Goal: Feedback & Contribution: Contribute content

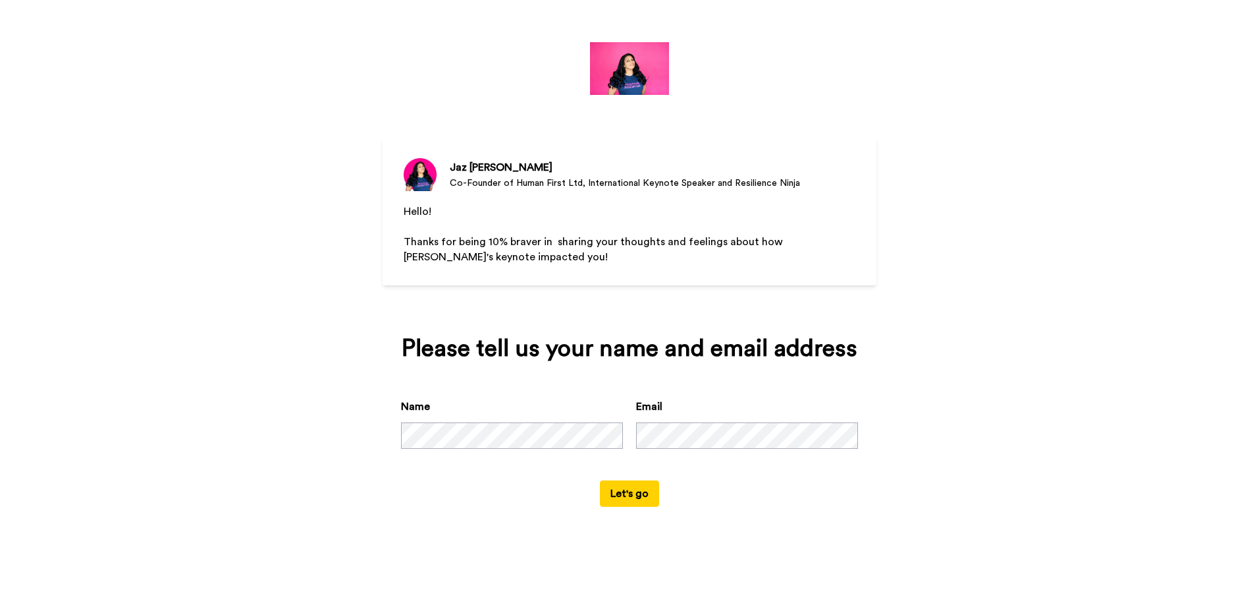
click at [609, 492] on button "Let's go" at bounding box center [629, 493] width 59 height 26
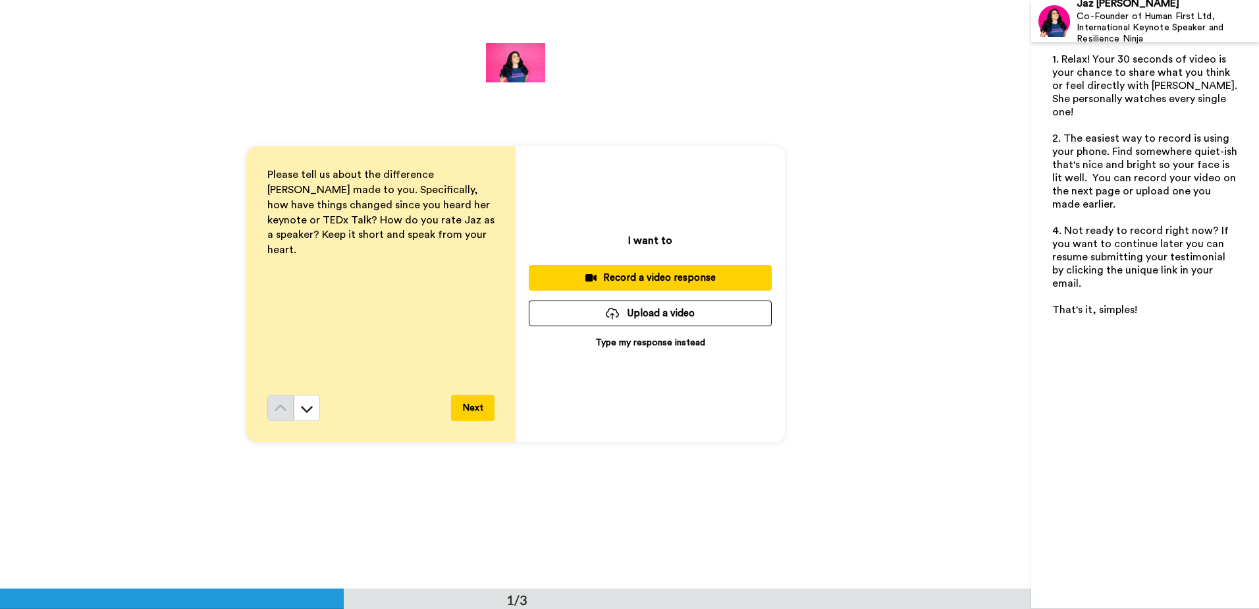
click at [624, 347] on p "Type my response instead" at bounding box center [650, 342] width 110 height 13
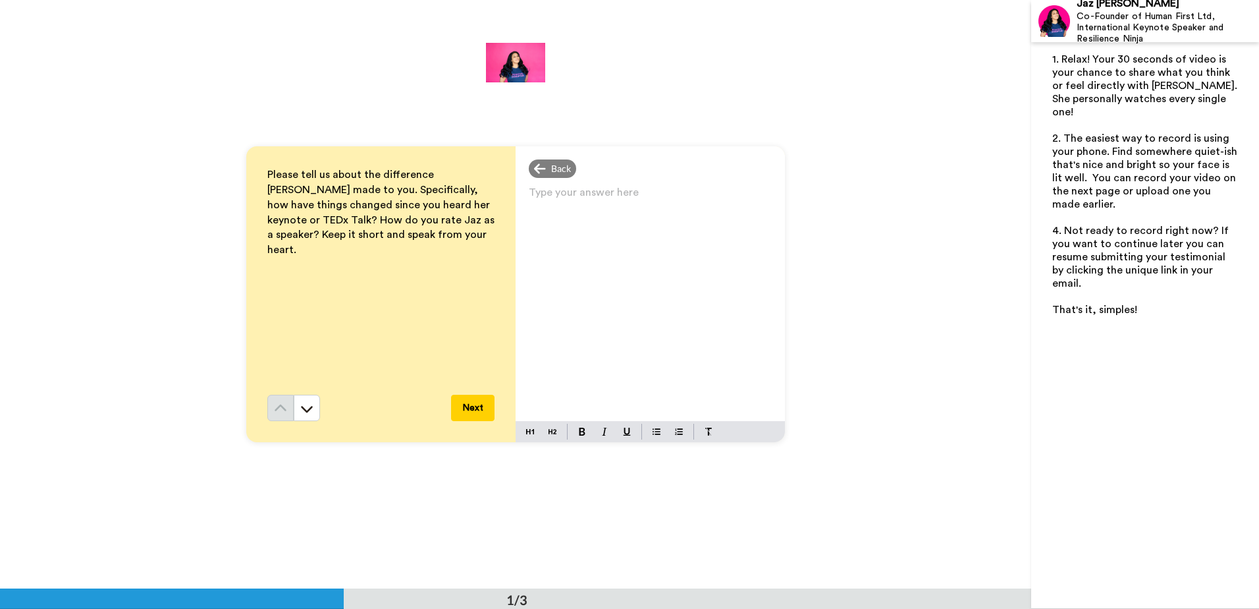
click at [607, 281] on div "Type your answer here ﻿" at bounding box center [650, 302] width 269 height 238
click at [476, 410] on button "Next" at bounding box center [472, 408] width 43 height 26
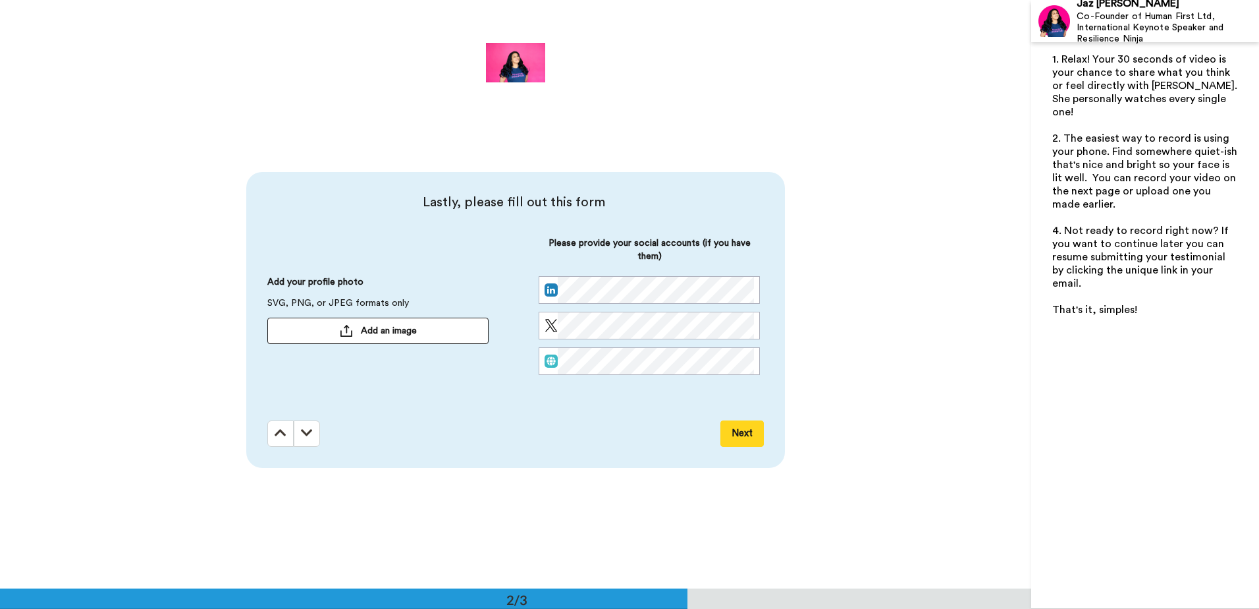
scroll to position [589, 0]
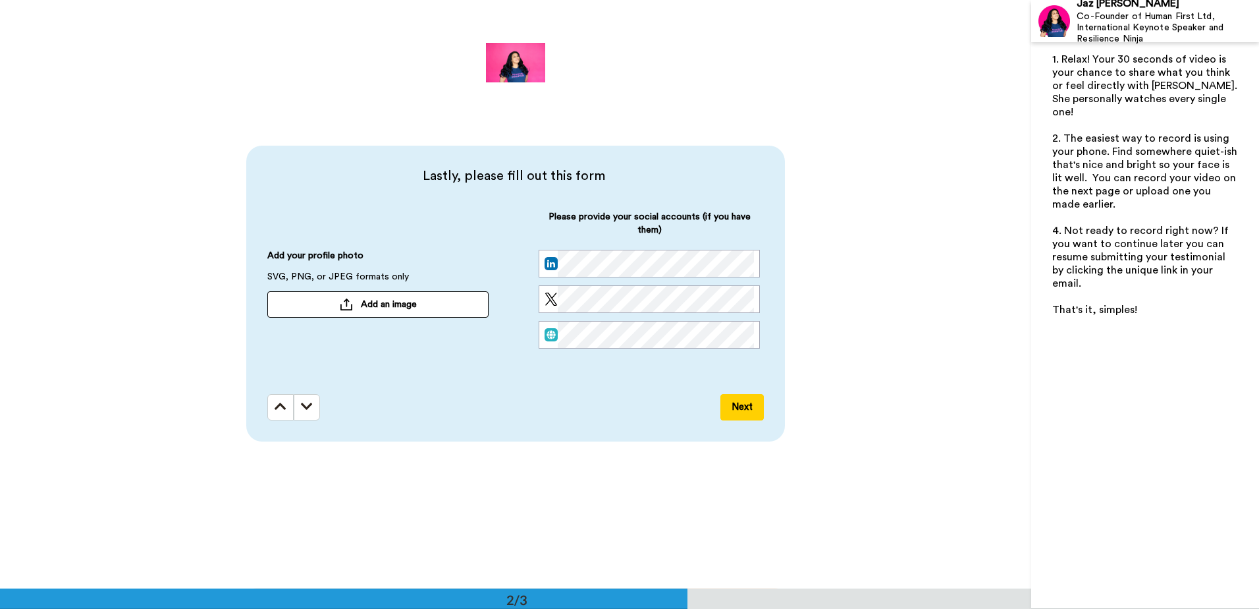
click at [748, 406] on button "Next" at bounding box center [742, 407] width 43 height 26
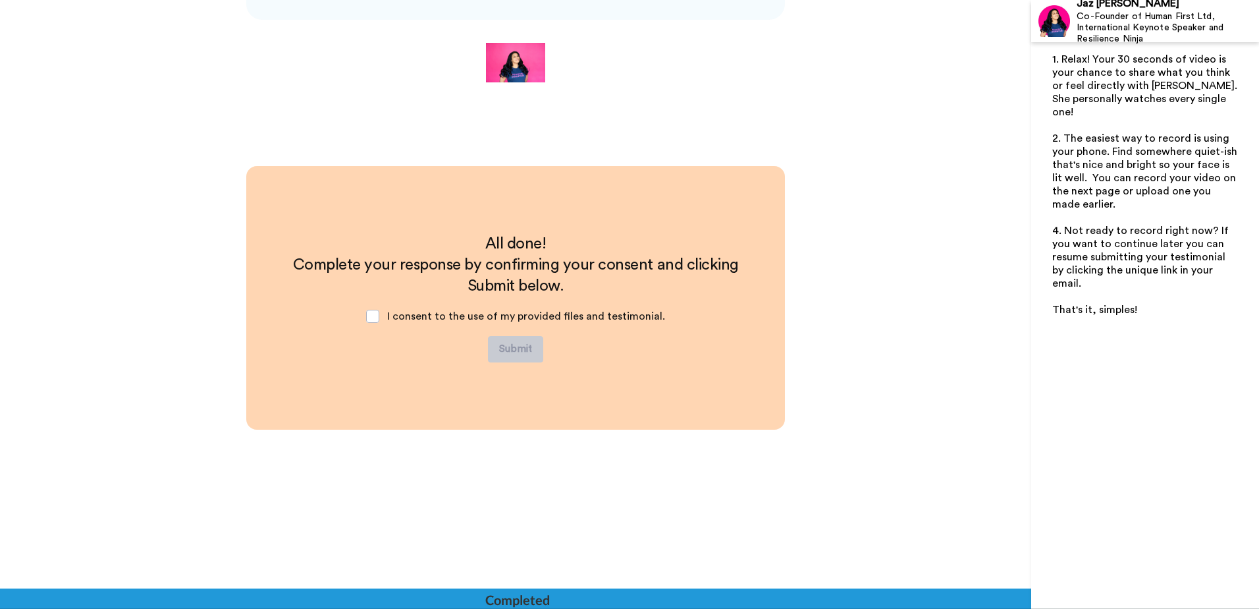
scroll to position [1014, 0]
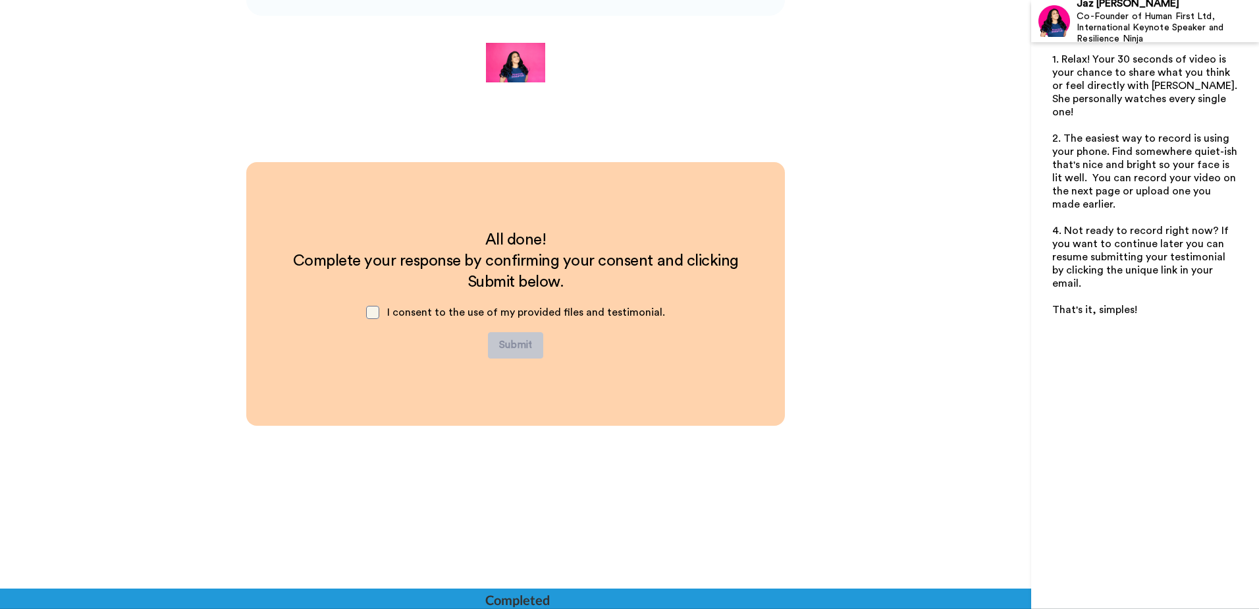
click at [373, 316] on span at bounding box center [372, 312] width 13 height 13
click at [526, 343] on button "Submit" at bounding box center [515, 345] width 55 height 26
